Goal: Find specific page/section: Find specific page/section

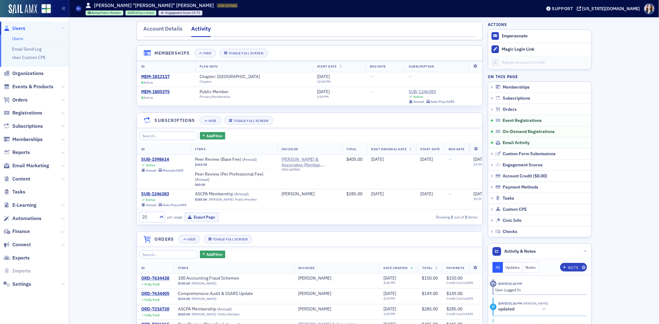
scroll to position [467, 0]
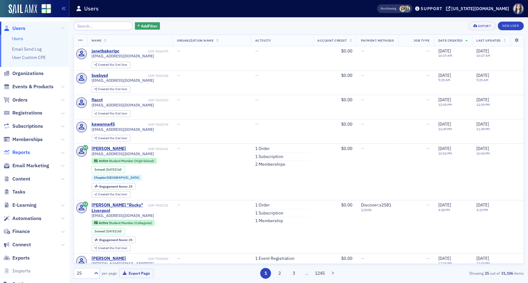
click at [25, 152] on span "Reports" at bounding box center [21, 152] width 18 height 7
